Goal: Information Seeking & Learning: Check status

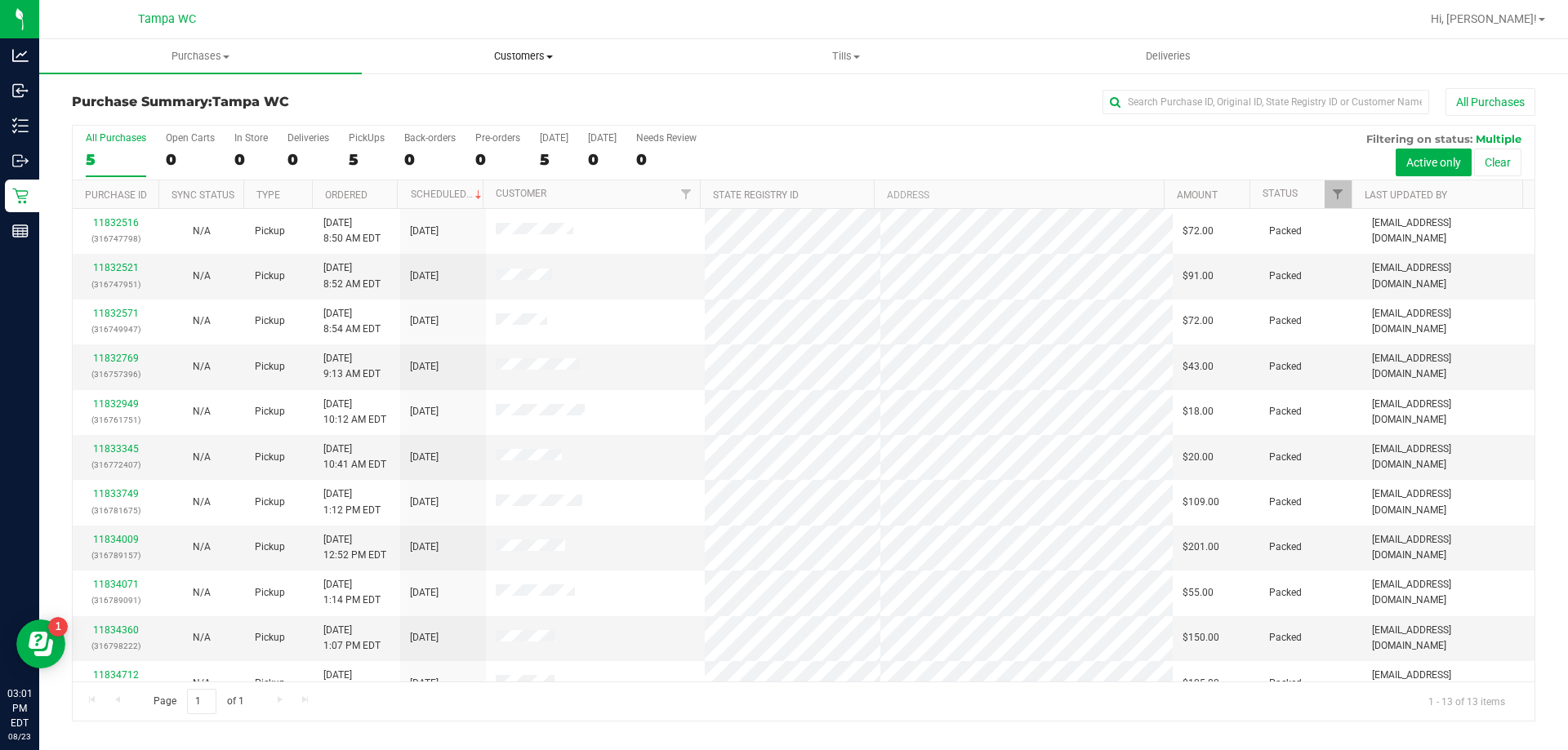
click at [459, 43] on uib-tab-heading "Customers All customers Add a new customer All physicians" at bounding box center [523, 56] width 321 height 33
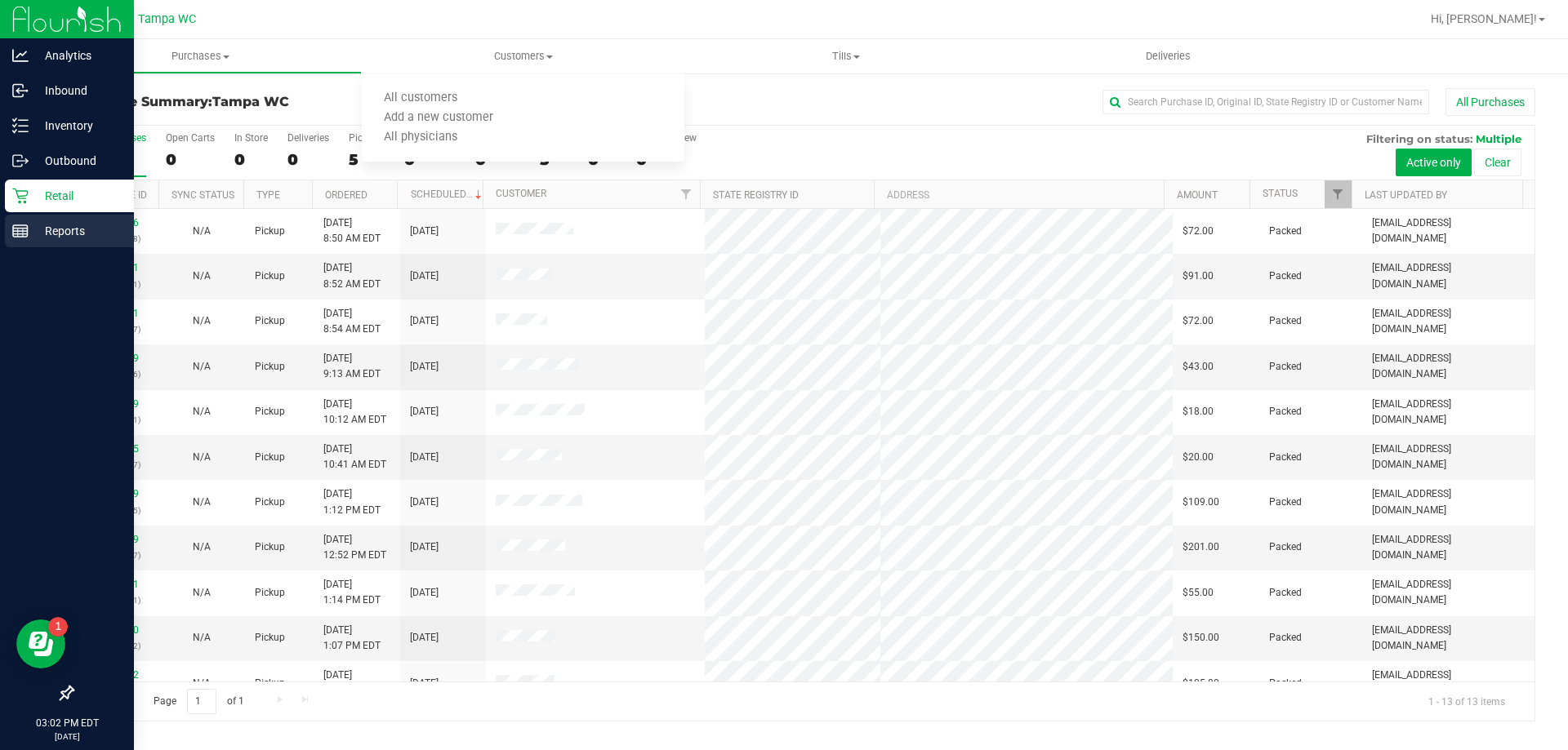
click at [19, 241] on div "Reports" at bounding box center [69, 231] width 129 height 33
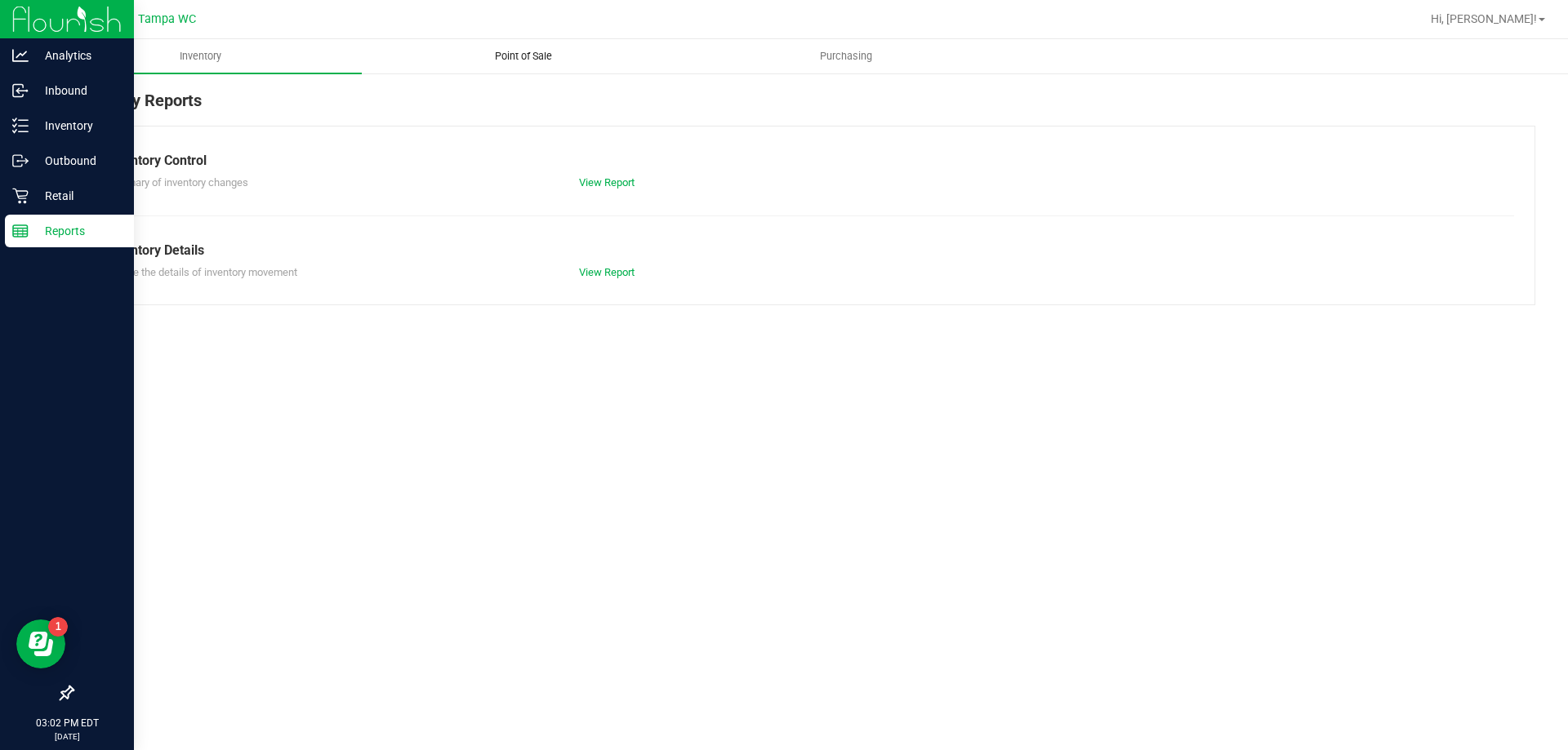
click at [514, 64] on uib-tab-heading "Point of Sale" at bounding box center [523, 56] width 321 height 33
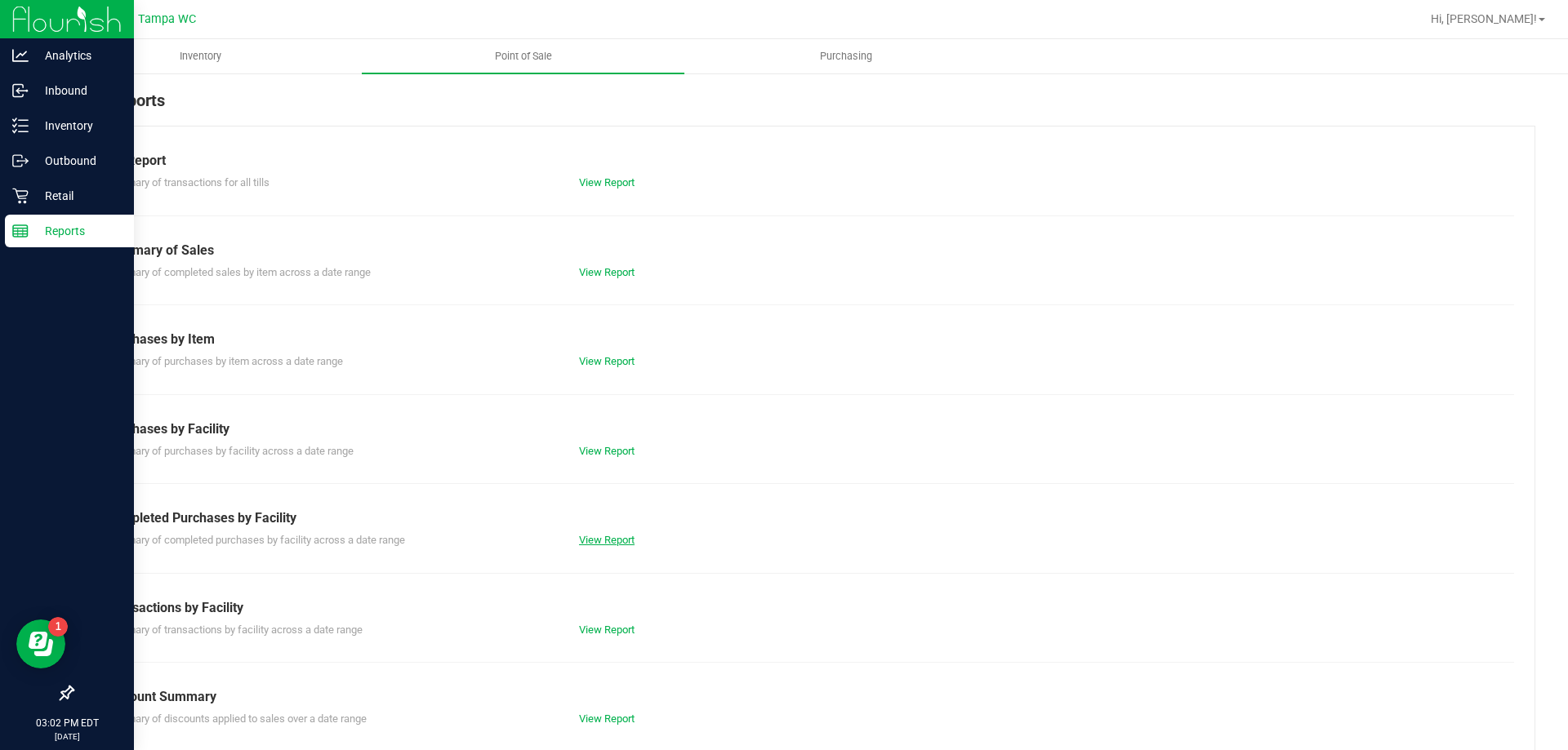
click at [593, 539] on link "View Report" at bounding box center [606, 540] width 55 height 13
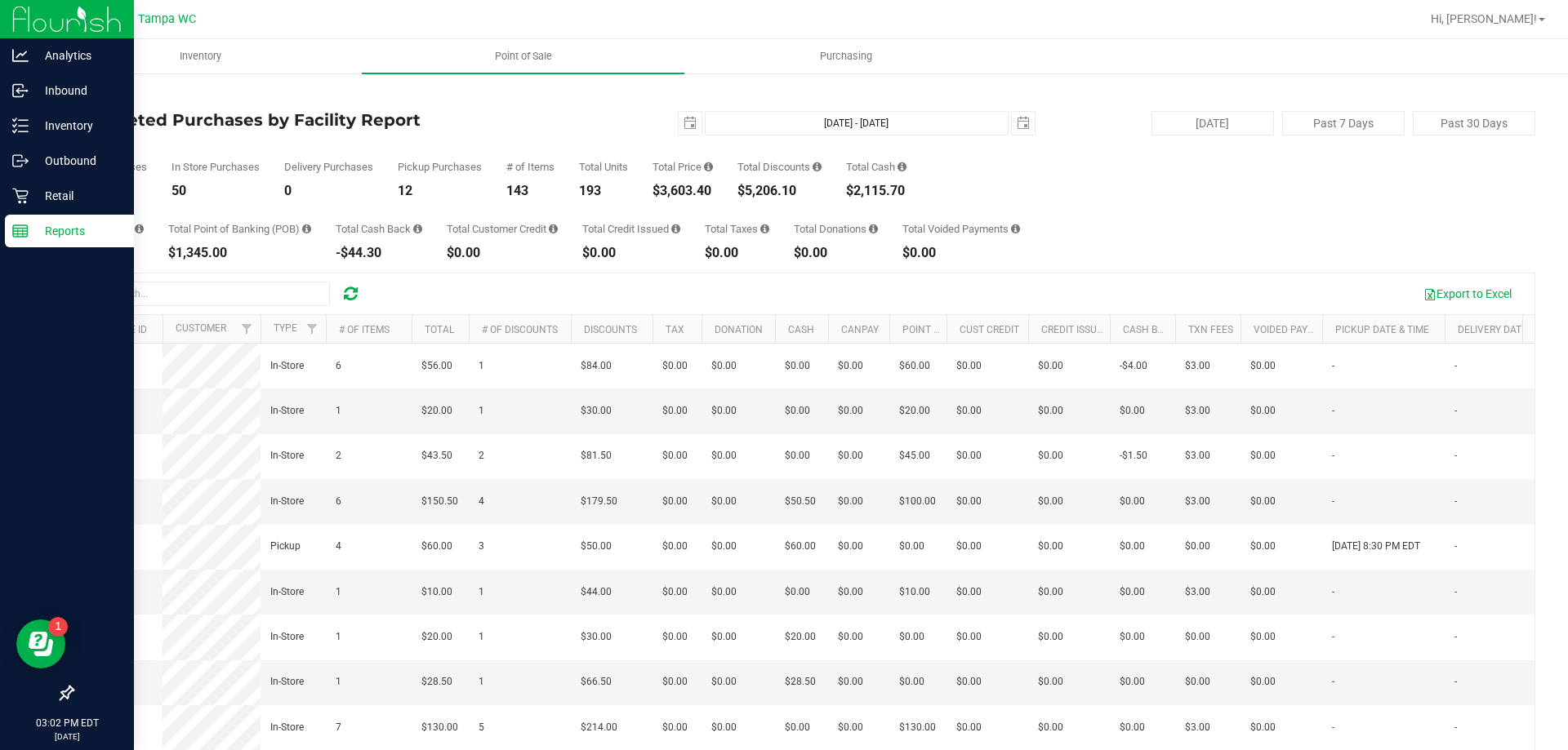
click at [695, 115] on div "[DATE] [DATE] - [DATE] [DATE]" at bounding box center [797, 123] width 499 height 24
click at [689, 121] on span "select" at bounding box center [689, 123] width 23 height 23
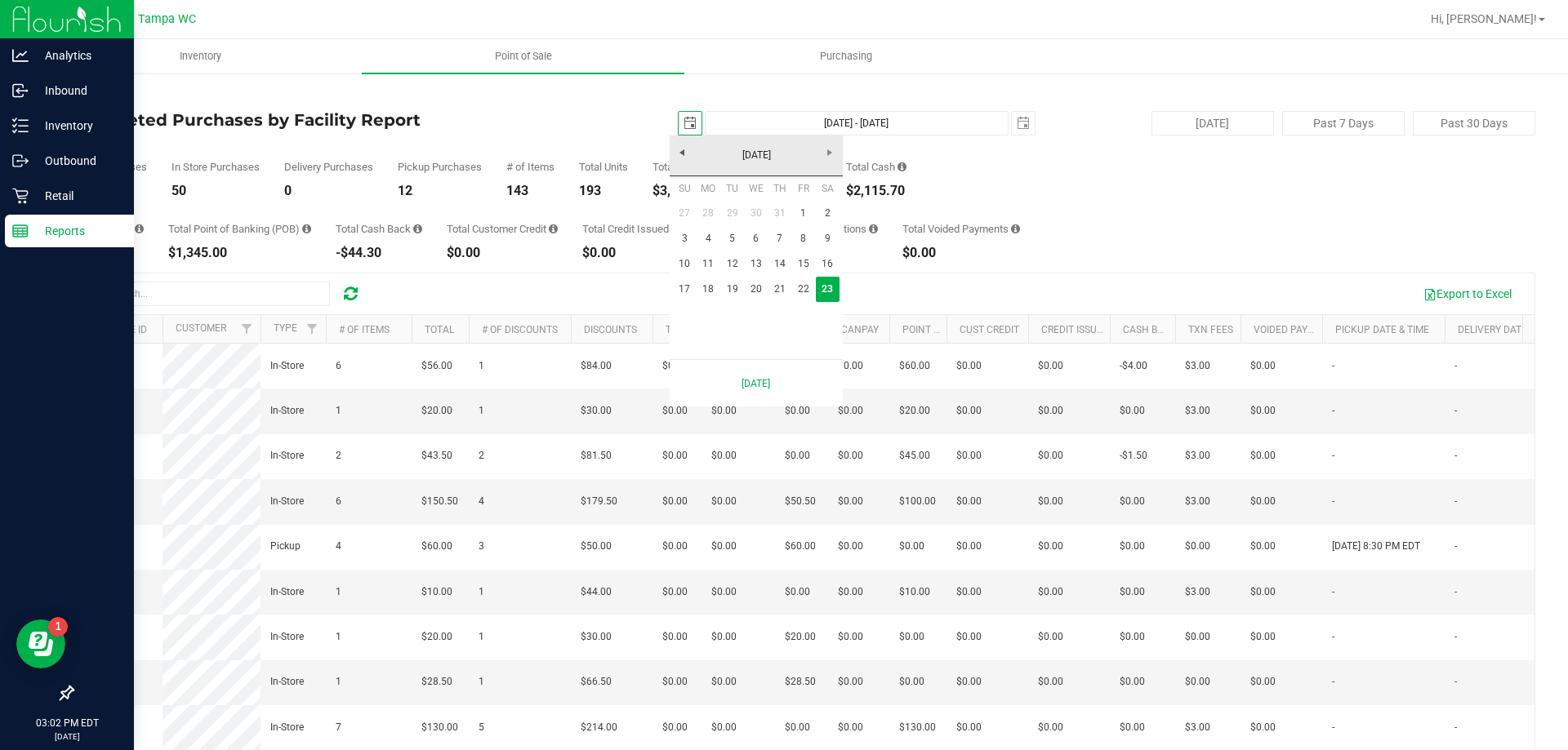
scroll to position [0, 41]
click at [689, 160] on link "[DATE]" at bounding box center [756, 156] width 176 height 25
click at [687, 157] on link "2025" at bounding box center [756, 156] width 176 height 25
click at [687, 157] on span "Previous" at bounding box center [681, 153] width 13 height 13
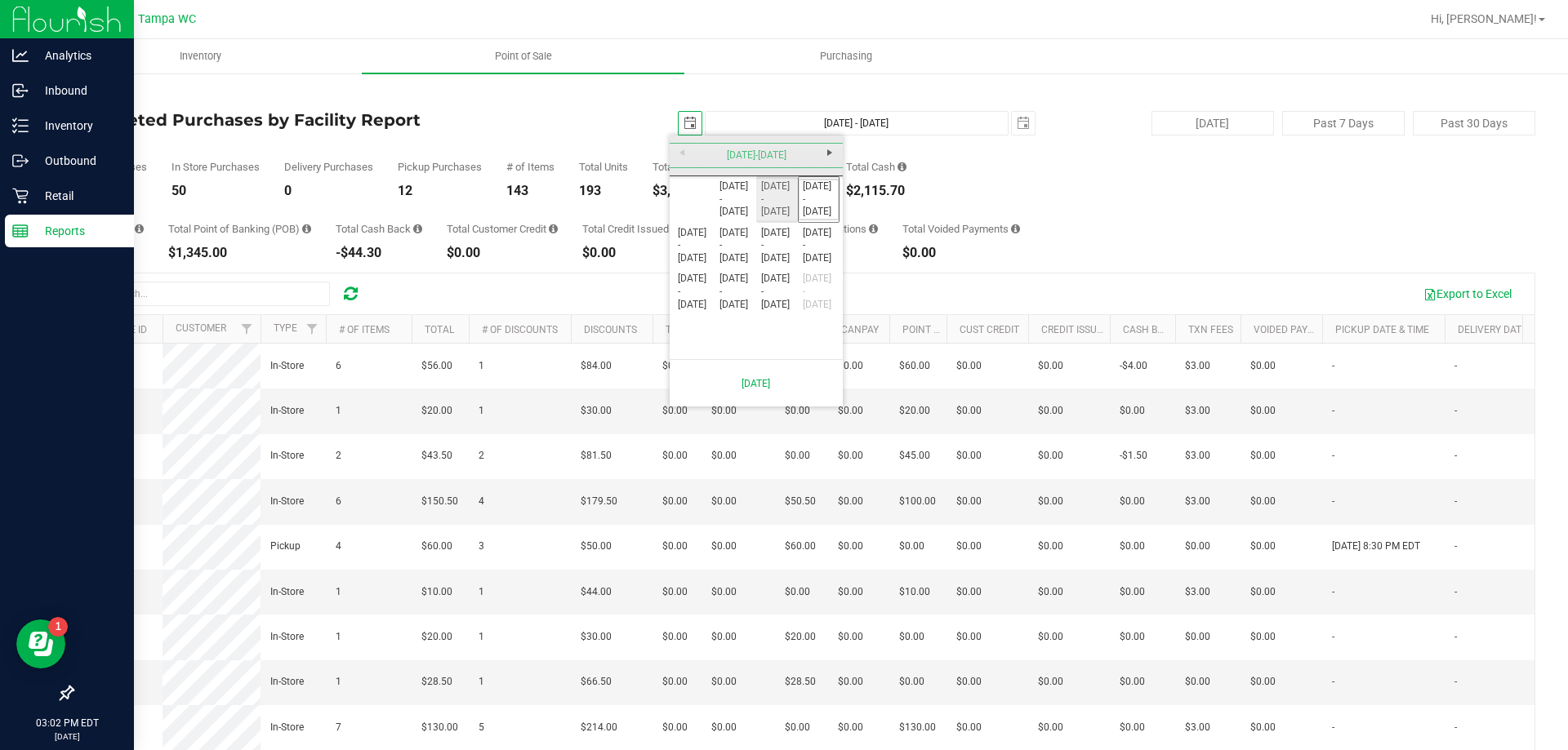
click at [772, 204] on link "[DATE] - [DATE]" at bounding box center [777, 200] width 42 height 42
click at [715, 204] on link "1910" at bounding box center [736, 200] width 42 height 42
click at [733, 204] on link "Feb" at bounding box center [736, 200] width 42 height 42
click at [742, 245] on link "8" at bounding box center [732, 239] width 24 height 25
type input "[DATE]"
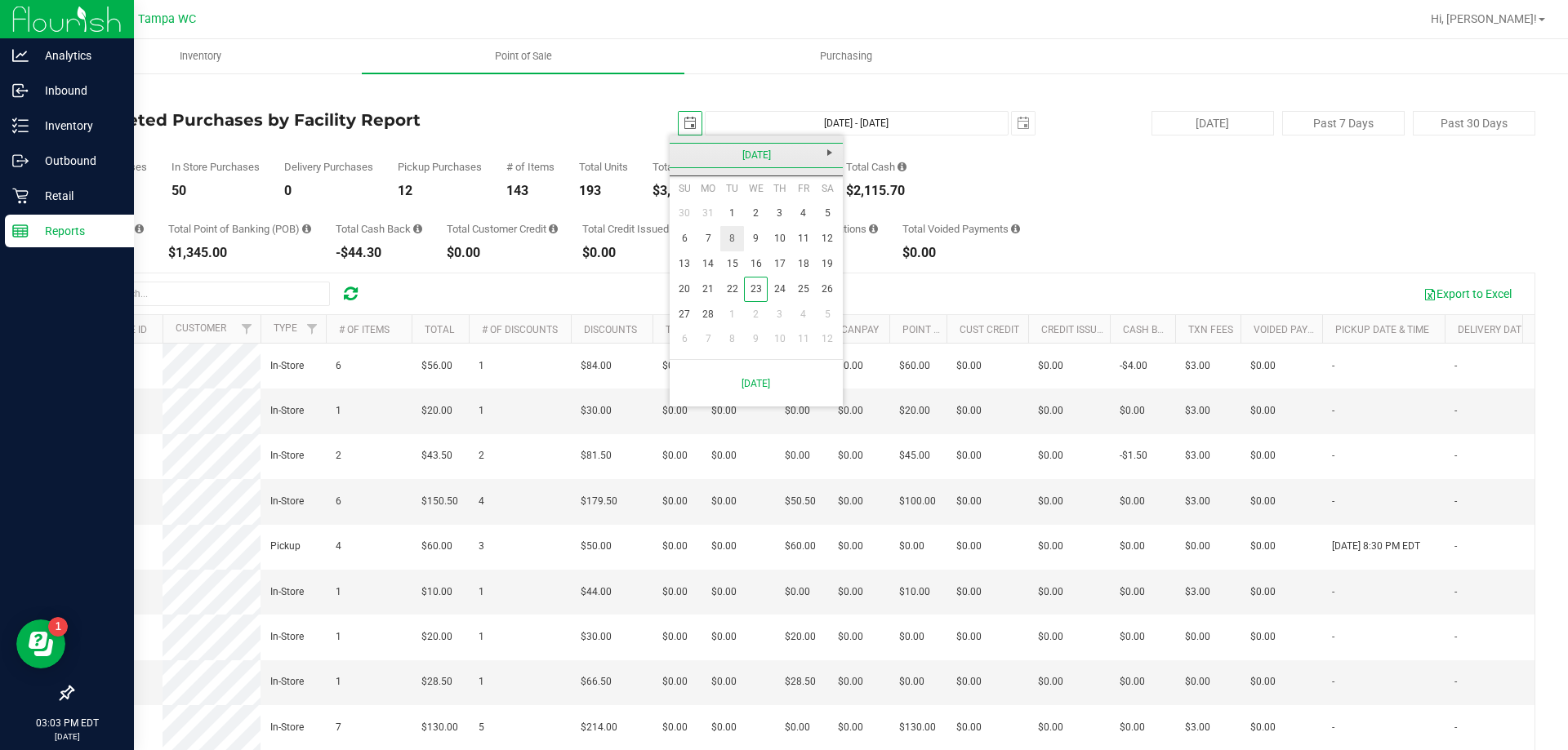
type input "[DATE] - [DATE]"
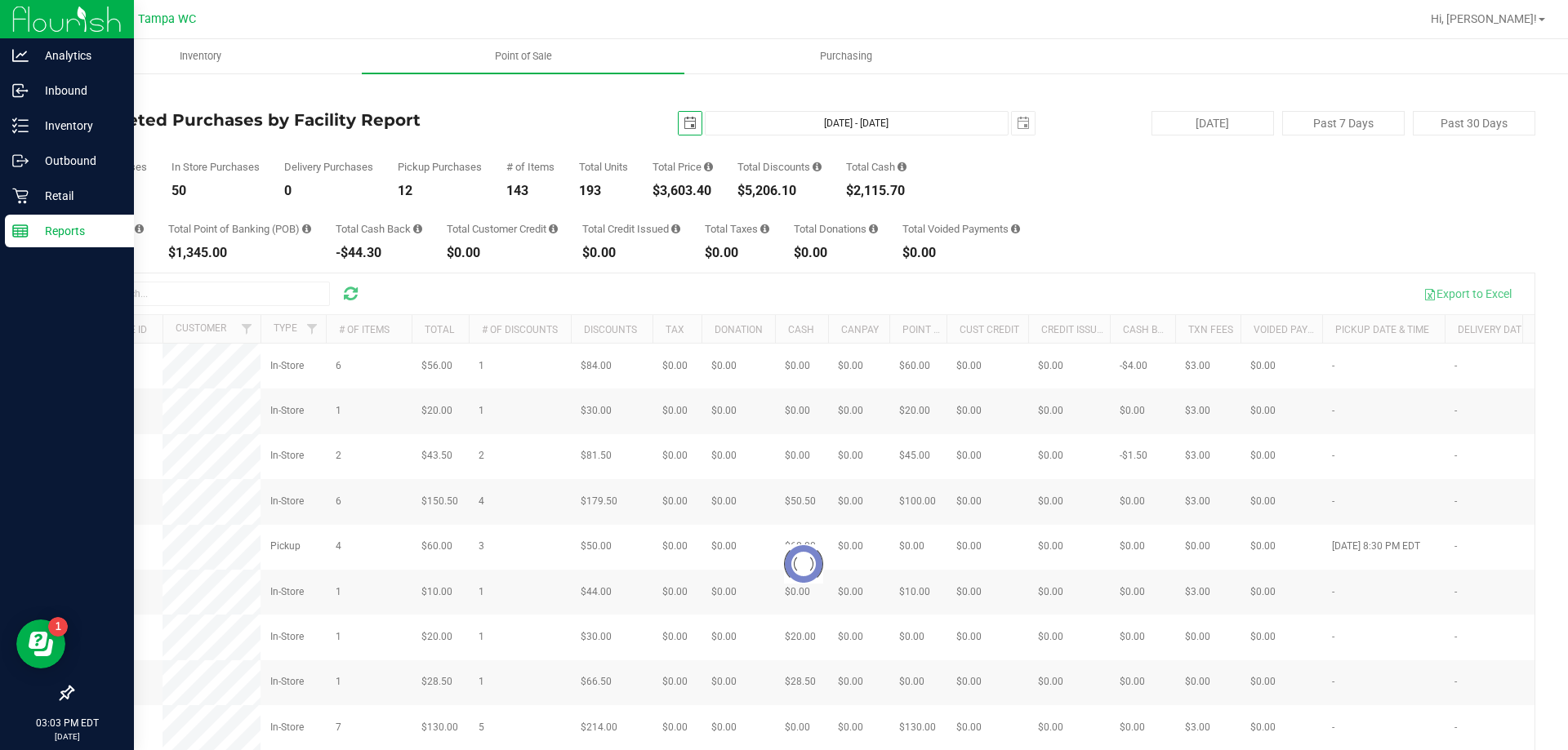
click at [180, 303] on div at bounding box center [803, 564] width 1461 height 582
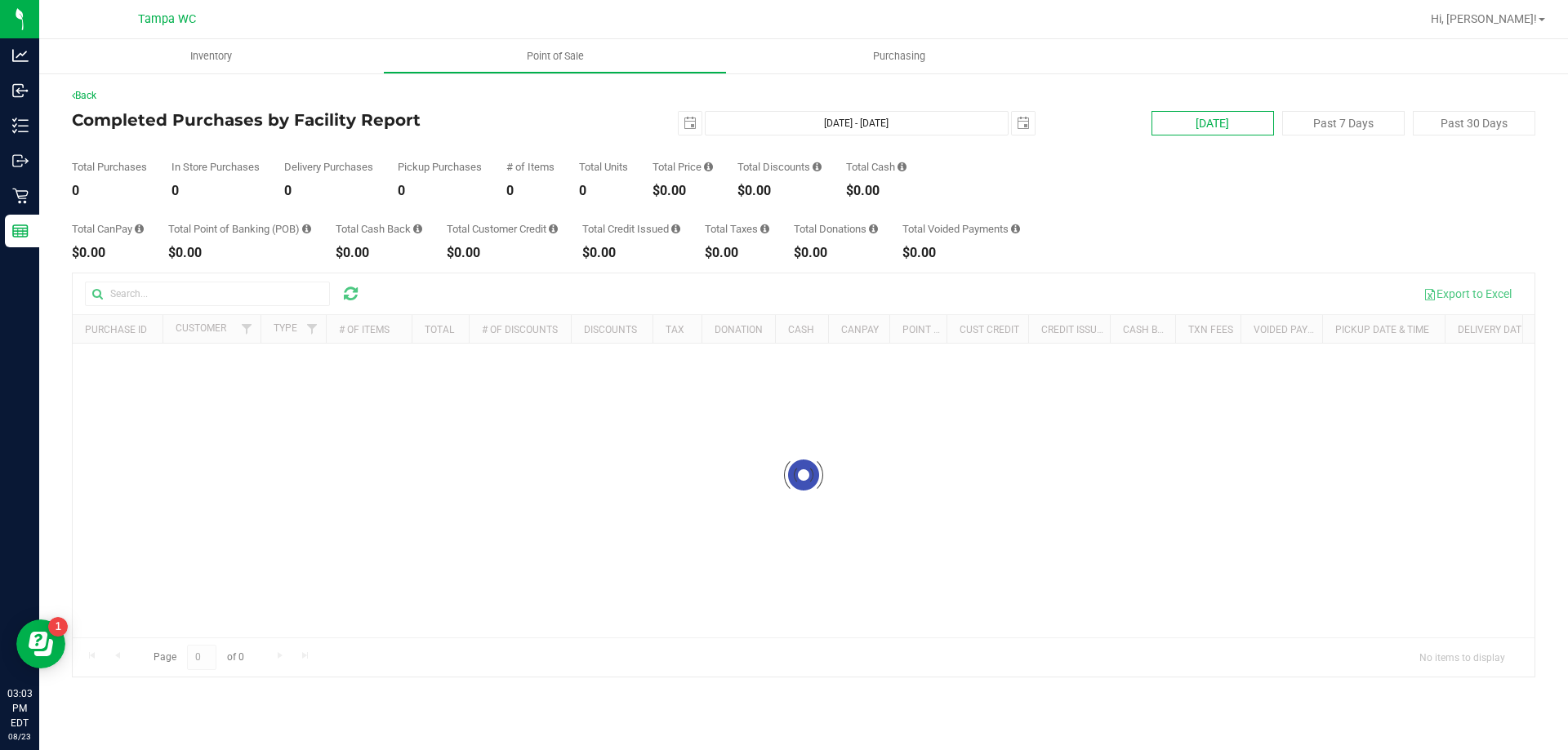
click at [1217, 119] on button "[DATE]" at bounding box center [1212, 123] width 122 height 24
type input "[DATE] - [DATE]"
click at [222, 289] on div at bounding box center [803, 475] width 1461 height 403
